Goal: Task Accomplishment & Management: Manage account settings

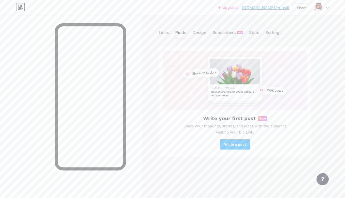
click at [206, 32] on div "Links Posts Design Subscribers NEW Stats Settings" at bounding box center [235, 30] width 153 height 18
click at [202, 33] on div "Design" at bounding box center [199, 33] width 14 height 9
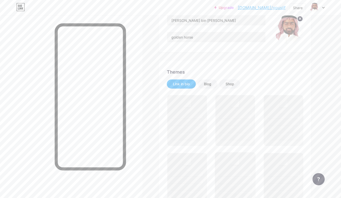
scroll to position [102, 0]
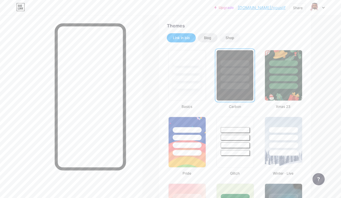
click at [212, 35] on div "Blog" at bounding box center [208, 37] width 20 height 9
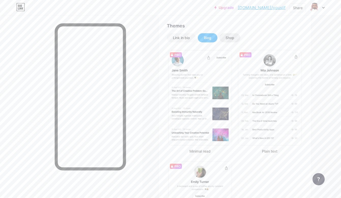
click at [231, 36] on div "Shop" at bounding box center [229, 37] width 9 height 5
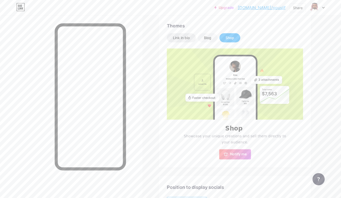
click at [187, 38] on div "Link in bio" at bounding box center [181, 37] width 17 height 5
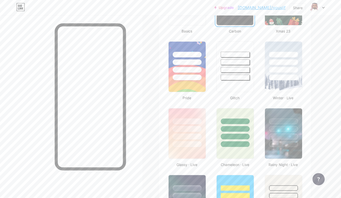
scroll to position [203, 0]
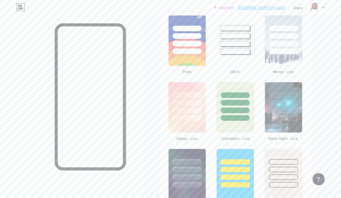
click at [246, 54] on div at bounding box center [235, 40] width 39 height 52
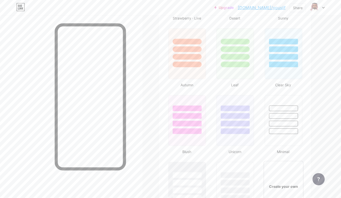
scroll to position [559, 0]
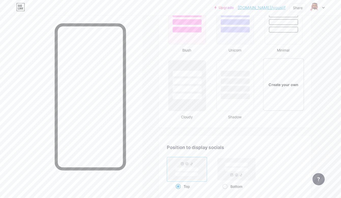
click at [271, 64] on div "Create your own" at bounding box center [283, 84] width 41 height 52
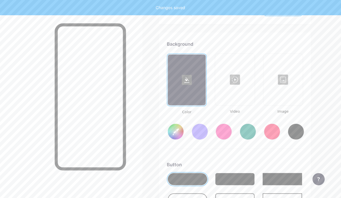
scroll to position [674, 0]
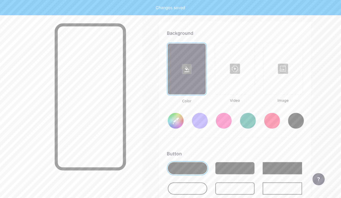
type input "#ffffff"
type input "#000000"
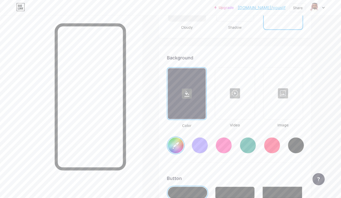
scroll to position [623, 0]
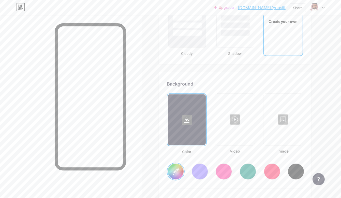
click at [273, 105] on div at bounding box center [283, 119] width 38 height 51
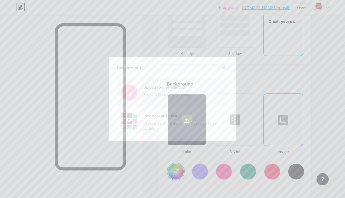
click at [174, 96] on input "file" at bounding box center [172, 93] width 111 height 28
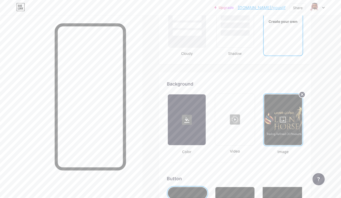
click at [302, 94] on icon at bounding box center [302, 95] width 2 height 2
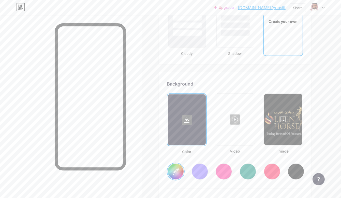
click at [291, 109] on div at bounding box center [283, 119] width 38 height 51
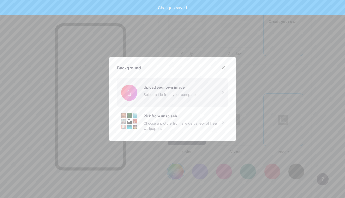
click at [186, 93] on input "file" at bounding box center [172, 93] width 111 height 28
type input "#ffffff"
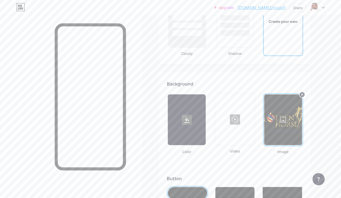
click at [193, 132] on div at bounding box center [187, 120] width 38 height 51
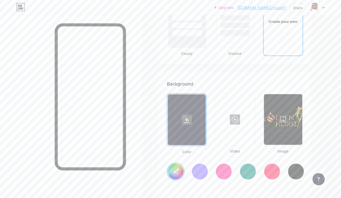
click at [200, 174] on div at bounding box center [200, 172] width 16 height 16
click at [295, 169] on div at bounding box center [296, 172] width 16 height 16
type input "#000000"
click at [288, 118] on div at bounding box center [283, 119] width 38 height 51
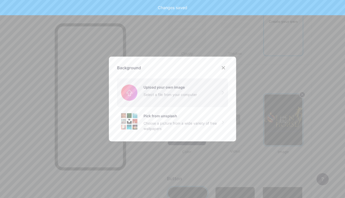
click at [144, 86] on input "file" at bounding box center [172, 93] width 111 height 28
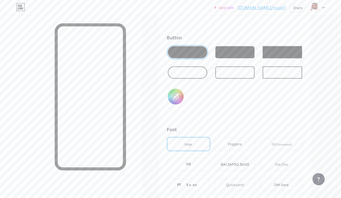
scroll to position [826, 0]
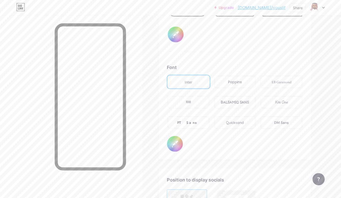
click at [238, 80] on div "Poppins" at bounding box center [235, 82] width 14 height 5
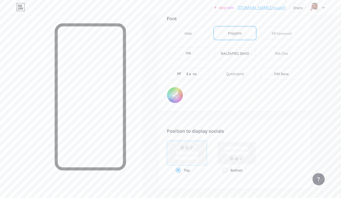
scroll to position [877, 0]
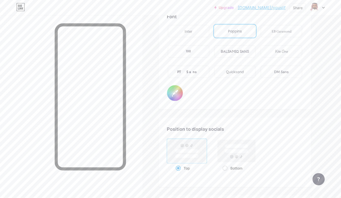
click at [198, 73] on div "PT Sans" at bounding box center [188, 72] width 41 height 12
click at [233, 50] on div "BALSAMIQ SANS" at bounding box center [235, 51] width 28 height 5
click at [278, 51] on div "Kite One" at bounding box center [281, 51] width 13 height 5
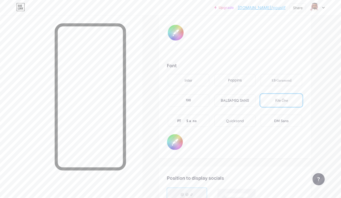
scroll to position [826, 0]
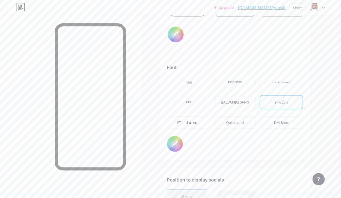
click at [199, 118] on div "PT Sans" at bounding box center [188, 123] width 41 height 12
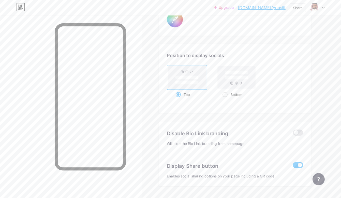
scroll to position [963, 0]
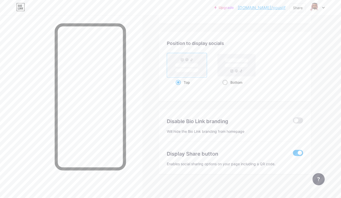
click at [234, 71] on rect at bounding box center [237, 65] width 38 height 22
click at [226, 87] on input "Bottom" at bounding box center [223, 88] width 3 height 3
radio input "true"
click at [200, 69] on rect at bounding box center [187, 65] width 38 height 22
click at [179, 87] on input "Top" at bounding box center [177, 88] width 3 height 3
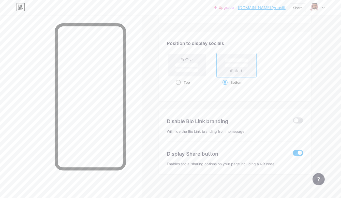
radio input "true"
click at [234, 66] on rect at bounding box center [237, 65] width 38 height 22
click at [226, 87] on input "Bottom" at bounding box center [223, 88] width 3 height 3
radio input "true"
click at [296, 121] on span at bounding box center [298, 121] width 10 height 6
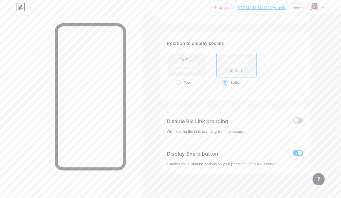
click at [293, 122] on input "checkbox" at bounding box center [293, 122] width 0 height 0
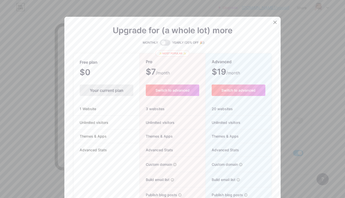
click at [112, 92] on div "Your current plan" at bounding box center [107, 90] width 54 height 11
click at [273, 23] on icon at bounding box center [275, 22] width 4 height 4
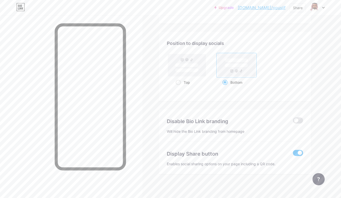
click at [298, 150] on span at bounding box center [298, 153] width 10 height 6
click at [293, 155] on input "checkbox" at bounding box center [293, 155] width 0 height 0
click at [294, 152] on span at bounding box center [298, 153] width 10 height 6
click at [293, 155] on input "checkbox" at bounding box center [293, 155] width 0 height 0
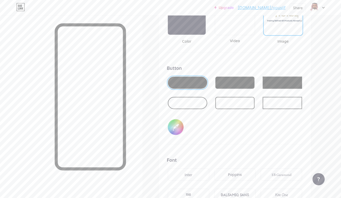
scroll to position [709, 0]
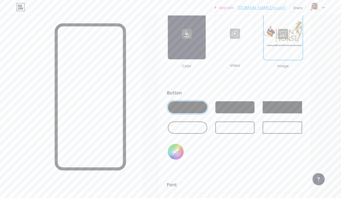
click at [232, 106] on div at bounding box center [234, 107] width 39 height 12
click at [189, 106] on div at bounding box center [187, 107] width 39 height 12
click at [288, 103] on div at bounding box center [282, 107] width 39 height 12
click at [188, 128] on div at bounding box center [187, 128] width 39 height 12
click at [228, 126] on div at bounding box center [234, 128] width 39 height 12
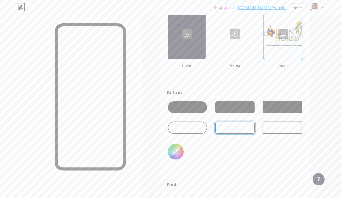
click at [241, 111] on div at bounding box center [234, 107] width 39 height 12
click at [275, 128] on div at bounding box center [282, 128] width 39 height 12
click at [232, 104] on div at bounding box center [234, 107] width 39 height 12
click at [195, 107] on div at bounding box center [187, 107] width 39 height 12
click at [224, 107] on div at bounding box center [234, 107] width 39 height 12
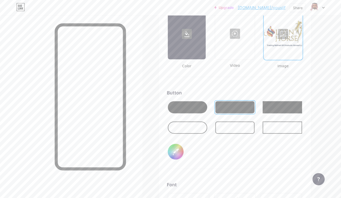
click at [270, 107] on div at bounding box center [282, 107] width 39 height 12
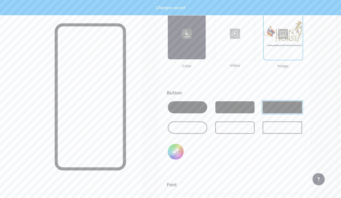
click at [246, 106] on div at bounding box center [234, 107] width 39 height 12
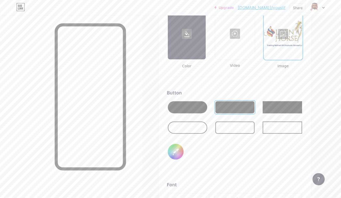
click at [275, 54] on div at bounding box center [283, 34] width 38 height 51
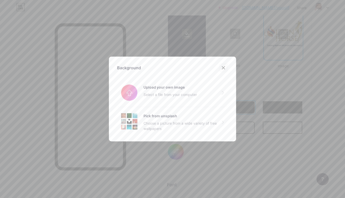
click at [222, 67] on icon at bounding box center [223, 68] width 3 height 3
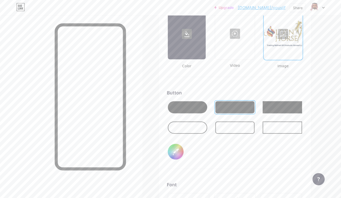
click at [267, 53] on div at bounding box center [283, 34] width 38 height 51
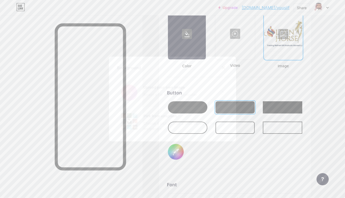
click at [195, 95] on input "file" at bounding box center [172, 93] width 111 height 28
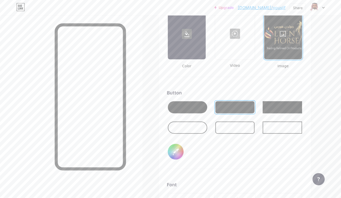
click at [289, 47] on div at bounding box center [283, 34] width 38 height 51
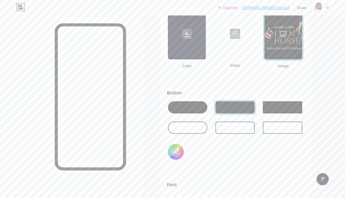
click at [160, 85] on input "file" at bounding box center [172, 93] width 111 height 28
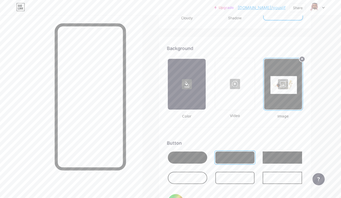
scroll to position [658, 0]
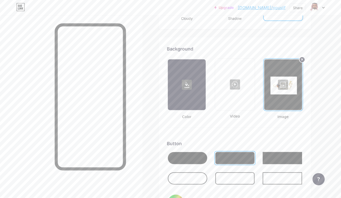
click at [277, 83] on div at bounding box center [283, 84] width 38 height 51
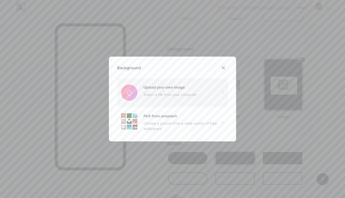
click at [165, 94] on input "file" at bounding box center [172, 93] width 111 height 28
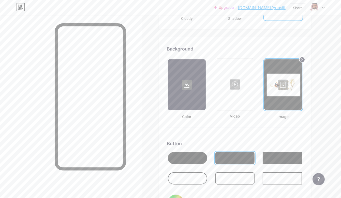
click at [181, 156] on div at bounding box center [187, 158] width 39 height 12
click at [275, 157] on div at bounding box center [282, 158] width 39 height 12
click at [245, 159] on div at bounding box center [234, 158] width 39 height 12
click at [221, 178] on div at bounding box center [234, 179] width 39 height 12
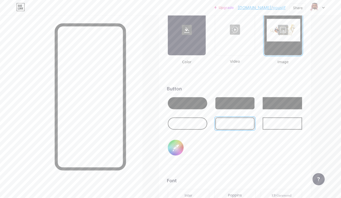
scroll to position [709, 0]
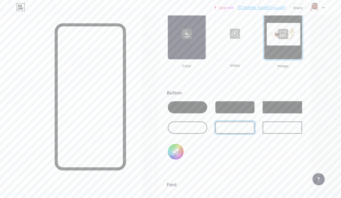
click at [183, 129] on div at bounding box center [187, 128] width 39 height 12
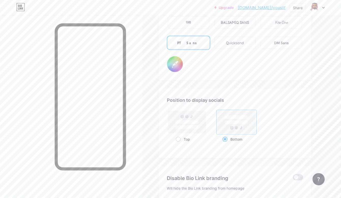
scroll to position [915, 0]
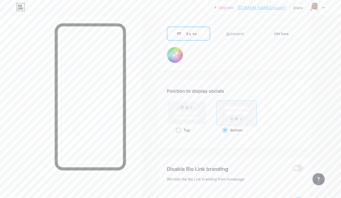
click at [190, 103] on rect at bounding box center [187, 113] width 38 height 22
click at [179, 135] on input "Top" at bounding box center [177, 136] width 3 height 3
radio input "true"
click at [226, 112] on rect at bounding box center [236, 114] width 23 height 4
click at [226, 135] on input "Bottom" at bounding box center [223, 136] width 3 height 3
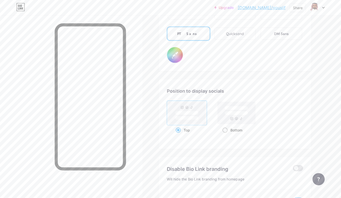
radio input "true"
click at [197, 116] on rect at bounding box center [186, 118] width 23 height 4
click at [179, 135] on input "Top" at bounding box center [177, 136] width 3 height 3
radio input "true"
click at [223, 115] on rect at bounding box center [237, 113] width 38 height 22
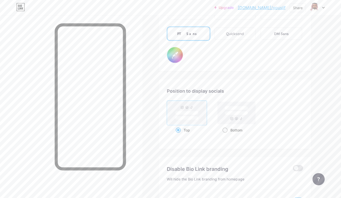
click at [223, 135] on input "Bottom" at bounding box center [223, 136] width 3 height 3
radio input "true"
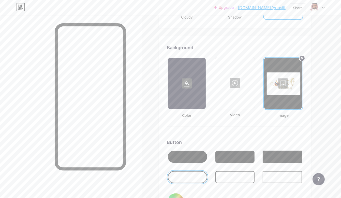
scroll to position [658, 0]
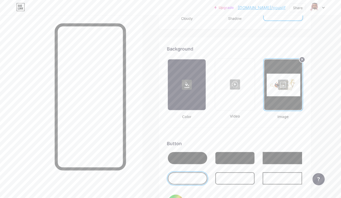
click at [274, 90] on div at bounding box center [283, 84] width 38 height 51
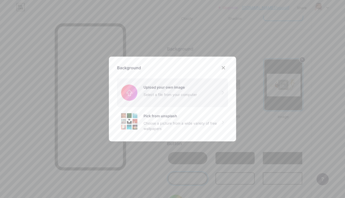
click at [150, 89] on input "file" at bounding box center [172, 93] width 111 height 28
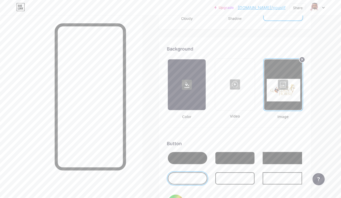
click at [277, 75] on div at bounding box center [283, 84] width 38 height 51
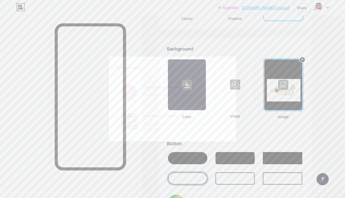
click at [153, 89] on input "file" at bounding box center [172, 93] width 111 height 28
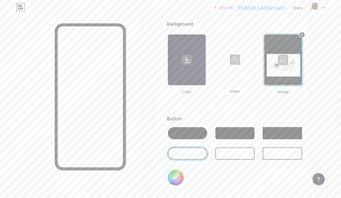
scroll to position [709, 0]
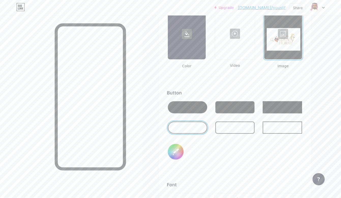
click at [281, 52] on div at bounding box center [283, 34] width 38 height 51
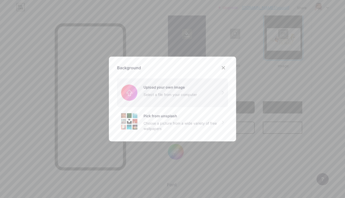
click at [193, 89] on input "file" at bounding box center [172, 93] width 111 height 28
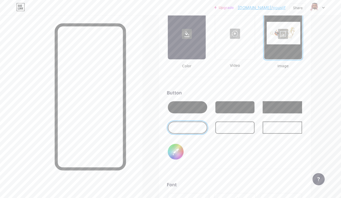
click at [201, 102] on div at bounding box center [187, 107] width 39 height 12
click at [230, 102] on div at bounding box center [234, 107] width 39 height 12
click at [291, 106] on div at bounding box center [282, 107] width 39 height 12
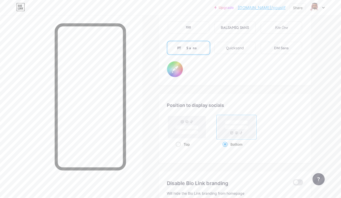
scroll to position [915, 0]
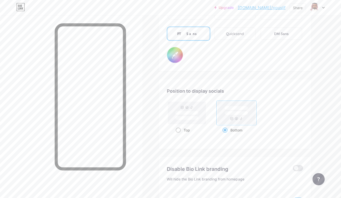
click at [194, 126] on div "Top" at bounding box center [187, 130] width 23 height 9
click at [179, 135] on input "Top" at bounding box center [177, 136] width 3 height 3
radio input "true"
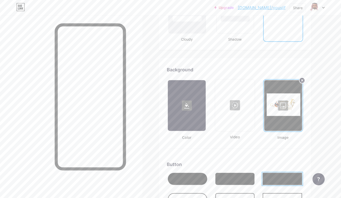
scroll to position [661, 0]
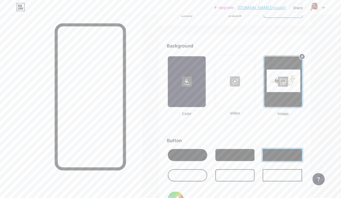
click at [196, 97] on div at bounding box center [187, 81] width 38 height 51
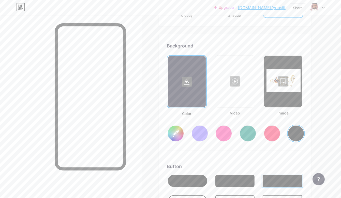
click at [193, 131] on div at bounding box center [200, 134] width 16 height 16
click at [295, 130] on div at bounding box center [296, 134] width 16 height 16
click at [171, 130] on input "#000000" at bounding box center [176, 134] width 16 height 16
type input "#ffffff"
click at [280, 155] on div "Background Color Video Image #ffffff Button #000000 Font Inter Poppins EB Garam…" at bounding box center [235, 192] width 136 height 301
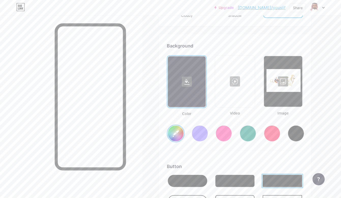
click at [289, 83] on div at bounding box center [283, 81] width 38 height 51
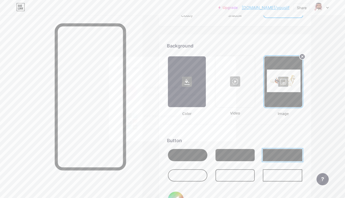
click at [221, 67] on icon at bounding box center [223, 68] width 4 height 4
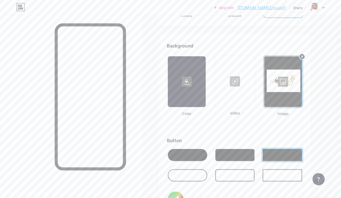
scroll to position [712, 0]
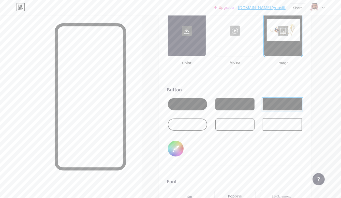
click at [231, 99] on div at bounding box center [234, 104] width 39 height 12
click at [234, 127] on div at bounding box center [234, 125] width 39 height 12
click at [239, 104] on div at bounding box center [234, 104] width 39 height 12
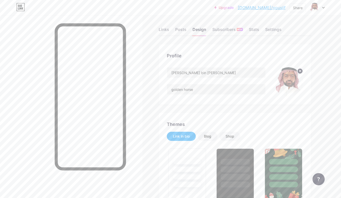
scroll to position [0, 0]
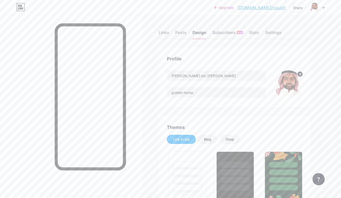
click at [170, 33] on div "Links Posts Design Subscribers NEW Stats Settings" at bounding box center [235, 30] width 153 height 18
click at [166, 33] on div "Links" at bounding box center [164, 33] width 10 height 9
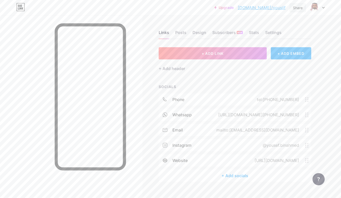
click at [305, 8] on div "Share" at bounding box center [298, 7] width 16 height 9
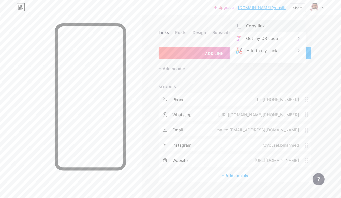
click at [271, 26] on div "Copy link" at bounding box center [268, 26] width 76 height 12
click at [205, 69] on div "+ Add header" at bounding box center [235, 65] width 153 height 12
click at [263, 81] on div "+ ADD LINK + ADD EMBED + Add header SOCIALS phone tel:[PHONE_NUMBER] whatsapp […" at bounding box center [235, 114] width 153 height 135
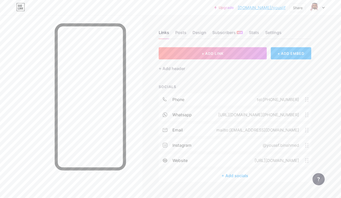
click at [263, 81] on div "+ ADD LINK + ADD EMBED + Add header SOCIALS phone tel:[PHONE_NUMBER] whatsapp […" at bounding box center [235, 114] width 153 height 135
click at [252, 30] on div "Stats" at bounding box center [254, 33] width 10 height 9
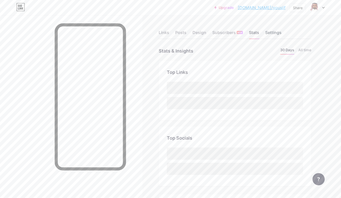
click at [278, 31] on div "Settings" at bounding box center [273, 33] width 16 height 9
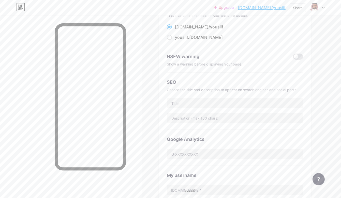
scroll to position [51, 0]
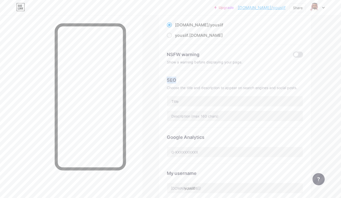
drag, startPoint x: 177, startPoint y: 79, endPoint x: 164, endPoint y: 77, distance: 13.7
click at [164, 77] on div "Preferred link This is an aesthetic choice. Both links are usable. [DOMAIN_NAME…" at bounding box center [235, 98] width 153 height 205
click at [185, 89] on div "Choose the title and description to appear on search engines and social posts." at bounding box center [235, 88] width 136 height 4
click at [180, 83] on div "SEO" at bounding box center [235, 80] width 136 height 7
click at [180, 79] on div "SEO" at bounding box center [235, 80] width 136 height 7
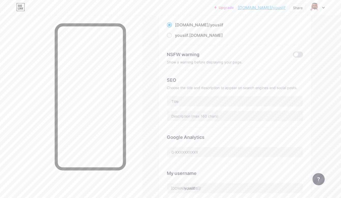
click at [180, 79] on div "SEO" at bounding box center [235, 80] width 136 height 7
click at [180, 80] on div "SEO" at bounding box center [235, 80] width 136 height 7
click at [185, 102] on input "text" at bounding box center [235, 101] width 136 height 10
type input "c"
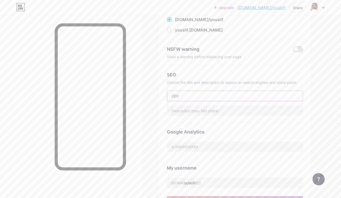
scroll to position [12, 0]
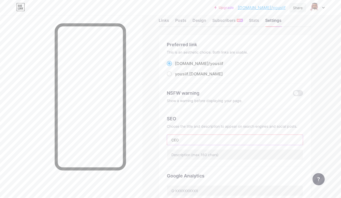
type input "CEO"
click at [295, 10] on div "Share" at bounding box center [298, 7] width 16 height 9
click at [266, 99] on div "Show a warning before displaying your page." at bounding box center [235, 101] width 136 height 4
click at [198, 76] on div "yousiif .[DOMAIN_NAME]" at bounding box center [199, 74] width 48 height 6
click at [178, 77] on input "yousiif .[DOMAIN_NAME]" at bounding box center [176, 78] width 3 height 3
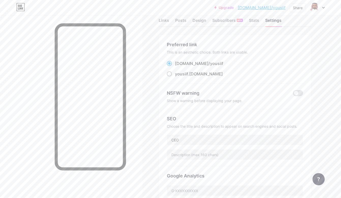
radio input "true"
click at [300, 6] on div "Share" at bounding box center [298, 7] width 10 height 5
click at [277, 25] on div "Copy link" at bounding box center [268, 26] width 76 height 12
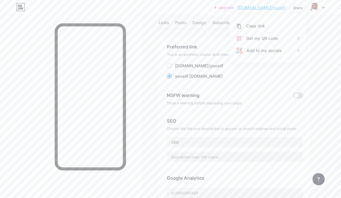
scroll to position [0, 0]
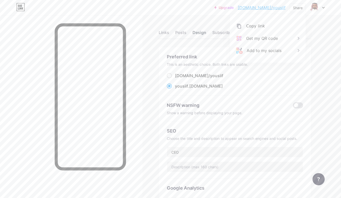
click at [199, 35] on div "Design" at bounding box center [199, 33] width 14 height 9
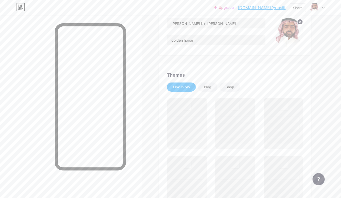
scroll to position [102, 0]
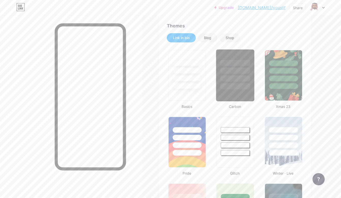
click at [246, 81] on div at bounding box center [235, 79] width 30 height 6
type input "#000000"
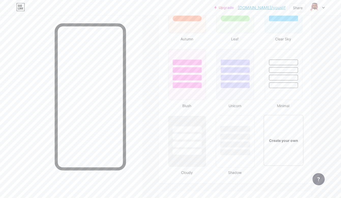
scroll to position [508, 0]
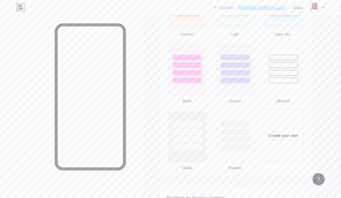
click at [284, 133] on div "Create your own" at bounding box center [283, 136] width 38 height 6
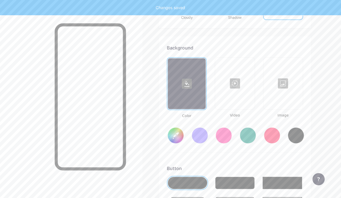
type input "#ffffff"
type input "#000000"
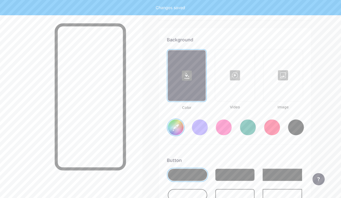
scroll to position [674, 0]
